Goal: Browse casually

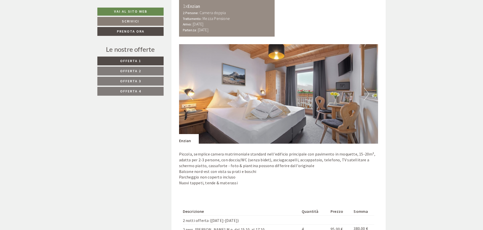
scroll to position [329, 0]
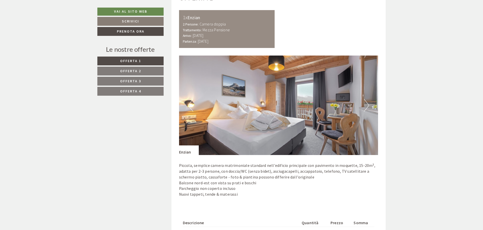
click at [366, 105] on button "Next" at bounding box center [366, 105] width 5 height 13
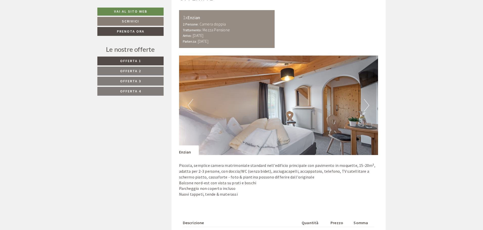
click at [366, 105] on button "Next" at bounding box center [366, 105] width 5 height 13
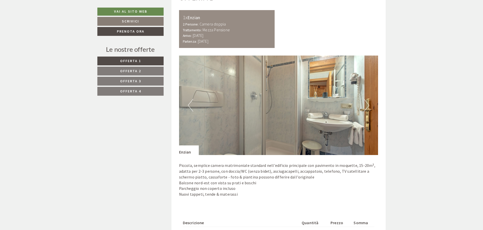
click at [366, 105] on button "Next" at bounding box center [366, 105] width 5 height 13
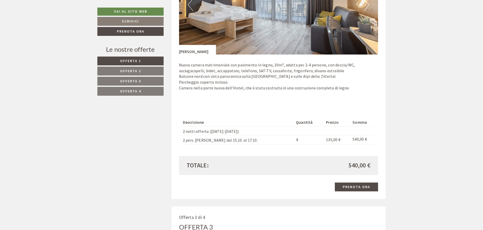
scroll to position [683, 0]
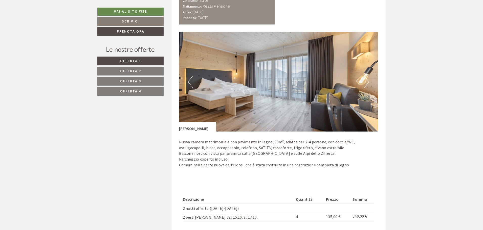
click at [366, 83] on button "Next" at bounding box center [366, 82] width 5 height 13
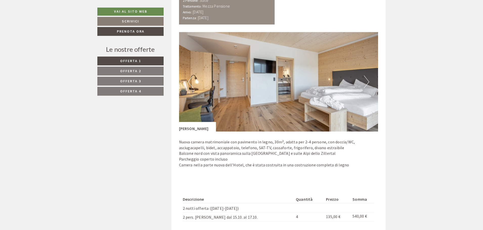
click at [366, 83] on button "Next" at bounding box center [366, 82] width 5 height 13
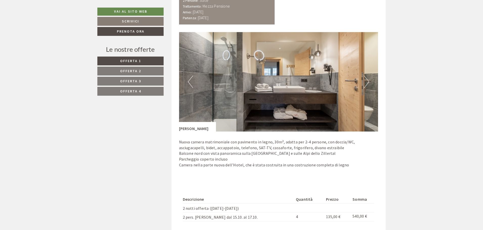
click at [366, 83] on button "Next" at bounding box center [366, 82] width 5 height 13
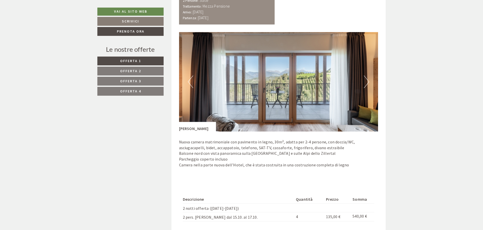
click at [366, 83] on button "Next" at bounding box center [366, 82] width 5 height 13
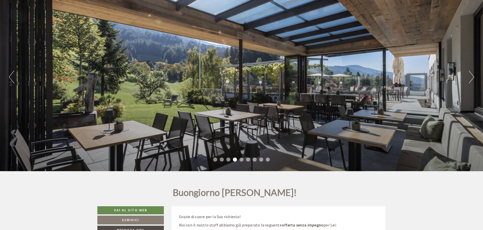
scroll to position [0, 0]
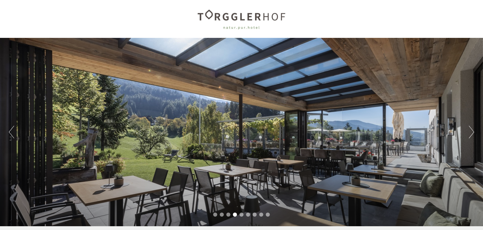
click at [470, 134] on button "Next" at bounding box center [471, 132] width 5 height 13
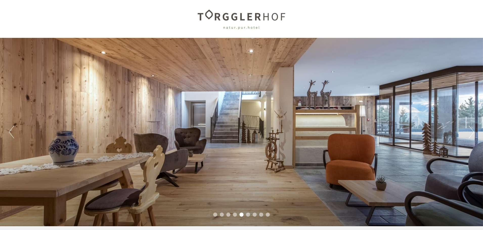
click at [470, 134] on button "Next" at bounding box center [471, 132] width 5 height 13
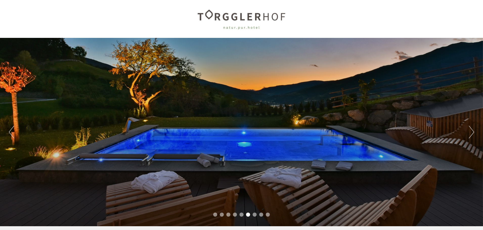
click at [470, 134] on button "Next" at bounding box center [471, 132] width 5 height 13
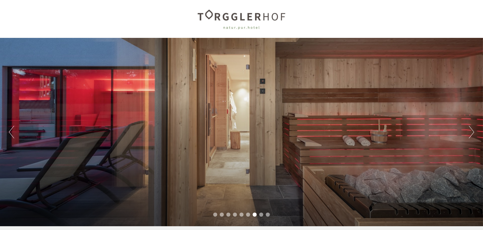
click at [470, 134] on button "Next" at bounding box center [471, 132] width 5 height 13
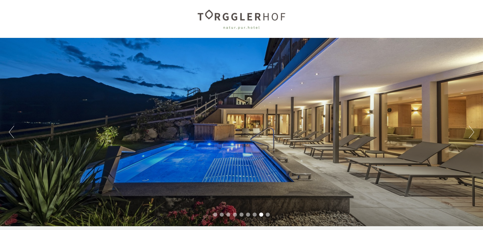
click at [470, 134] on button "Next" at bounding box center [471, 132] width 5 height 13
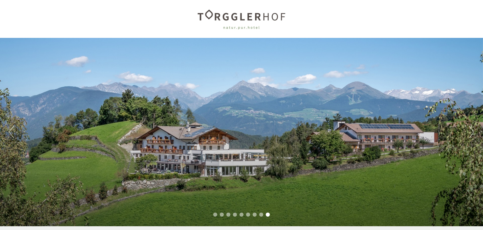
click at [470, 134] on button "Next" at bounding box center [471, 132] width 5 height 13
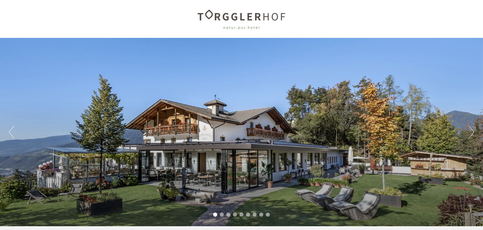
click at [470, 134] on button "Next" at bounding box center [471, 132] width 5 height 13
